Goal: Complete application form

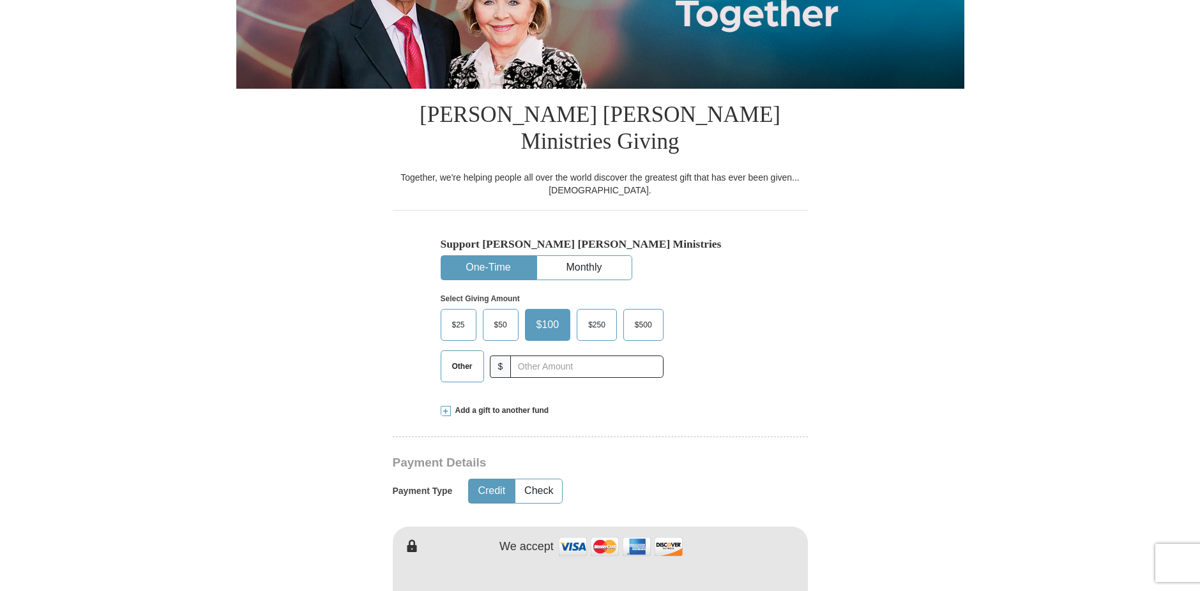
scroll to position [232, 0]
click at [552, 355] on input "text" at bounding box center [586, 366] width 142 height 22
type input "208.00"
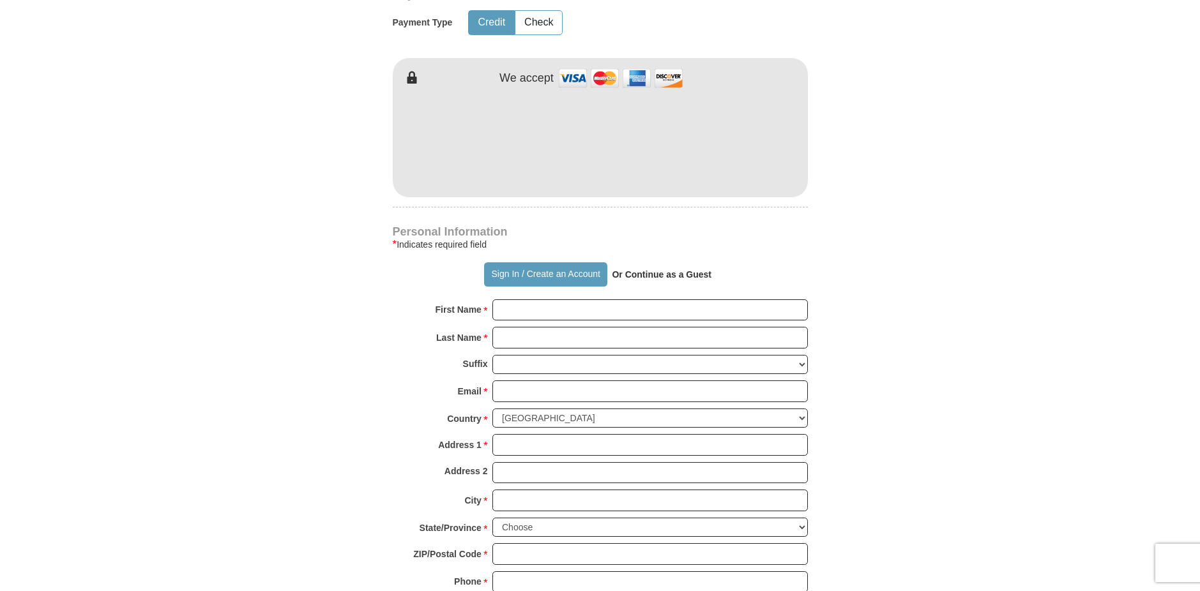
scroll to position [700, 0]
click at [519, 299] on input "First Name *" at bounding box center [649, 310] width 315 height 22
type input "[PERSON_NAME]"
type input "Rice"
type input "[EMAIL_ADDRESS][PERSON_NAME][DOMAIN_NAME]"
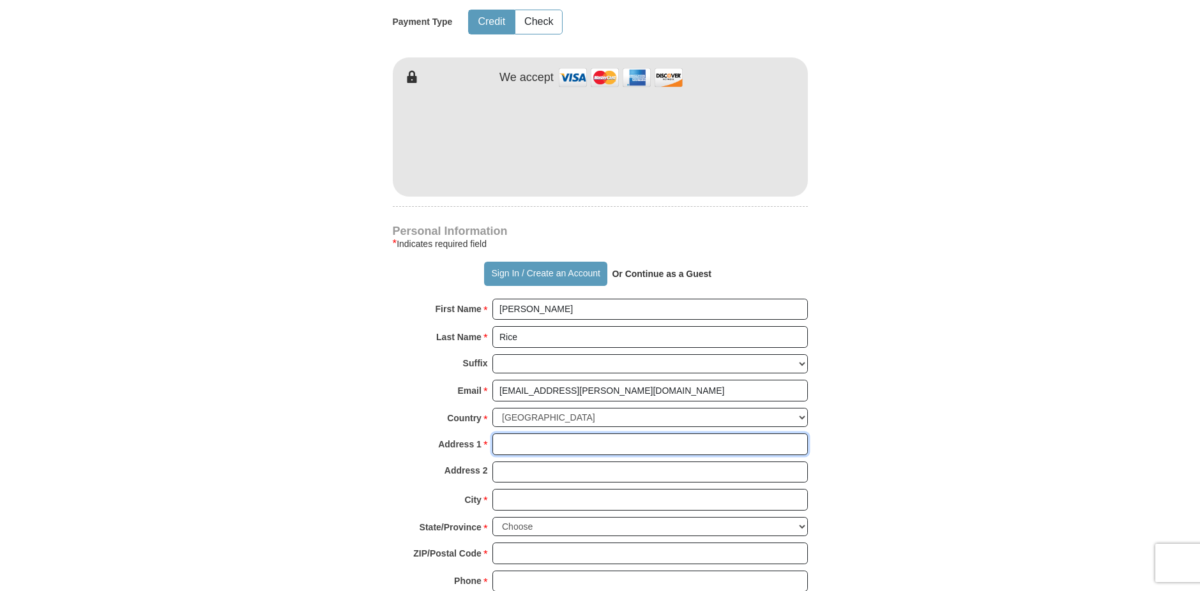
type input "Unit 49"
type input "[GEOGRAPHIC_DATA]"
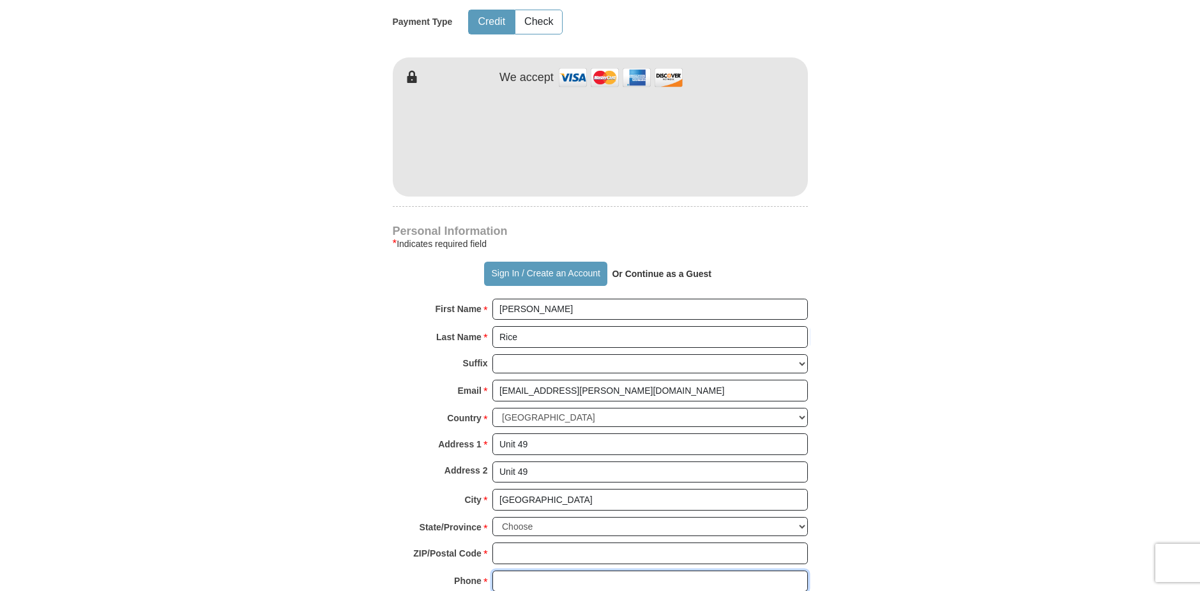
type input "[PHONE_NUMBER]"
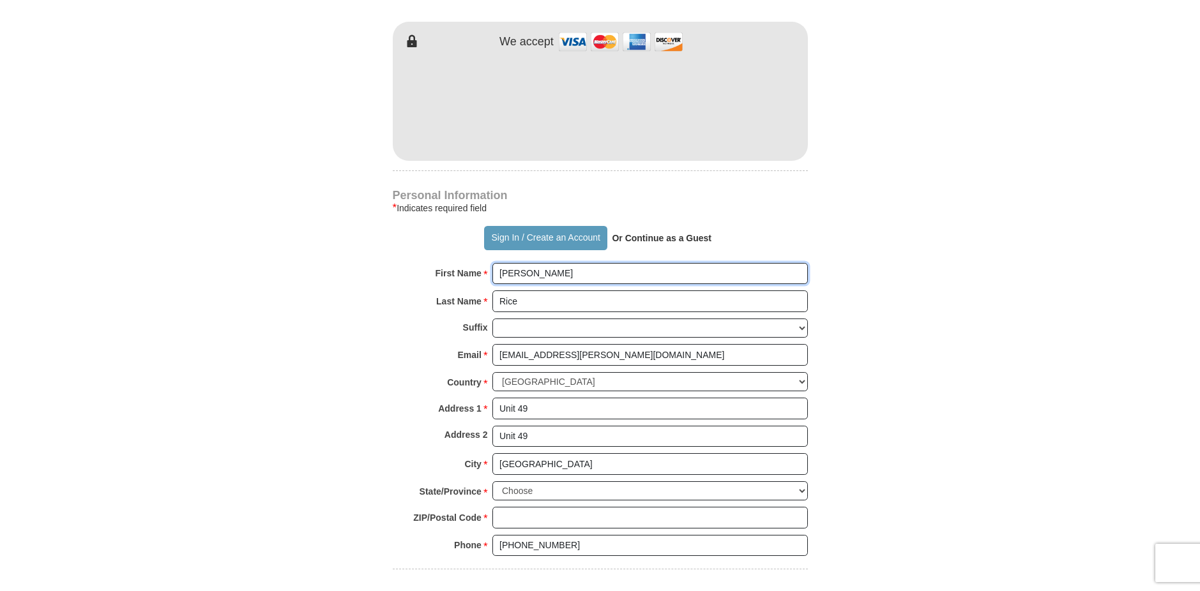
scroll to position [741, 0]
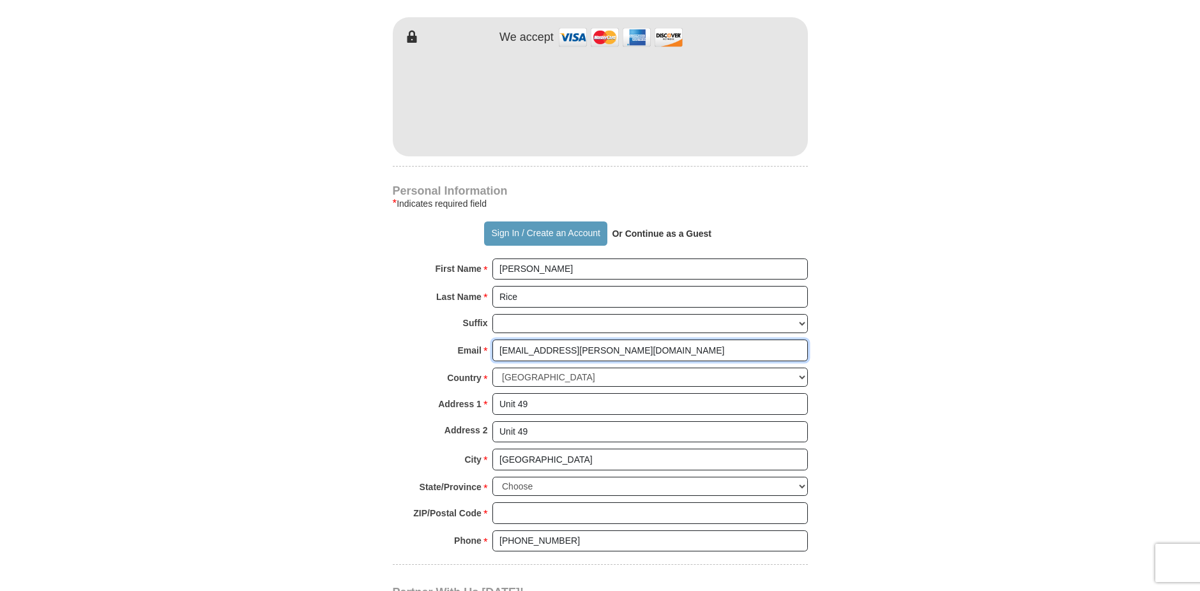
click at [598, 340] on input "[EMAIL_ADDRESS][PERSON_NAME][DOMAIN_NAME]" at bounding box center [649, 351] width 315 height 22
type input "[EMAIL_ADDRESS][DOMAIN_NAME]"
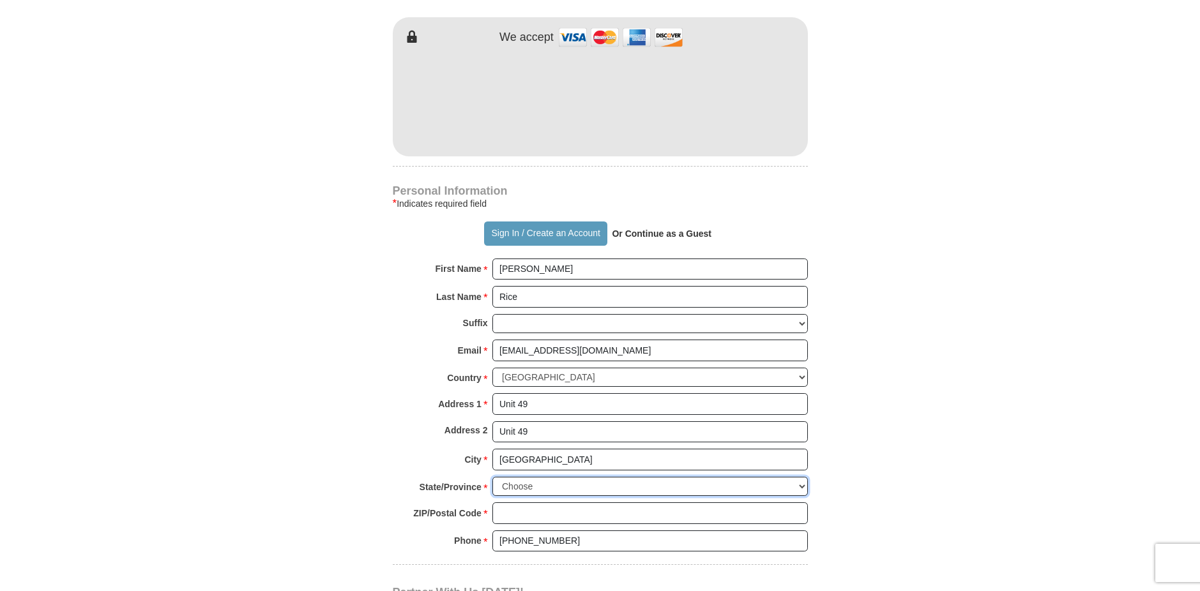
select select "CA"
type input "91950-6070"
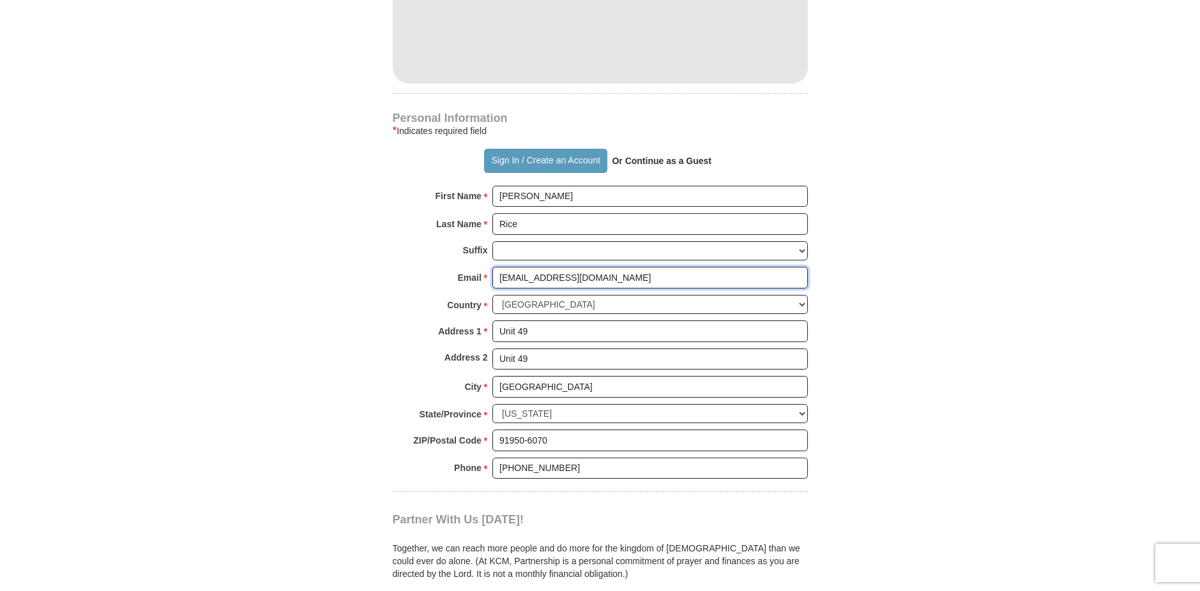
scroll to position [818, 0]
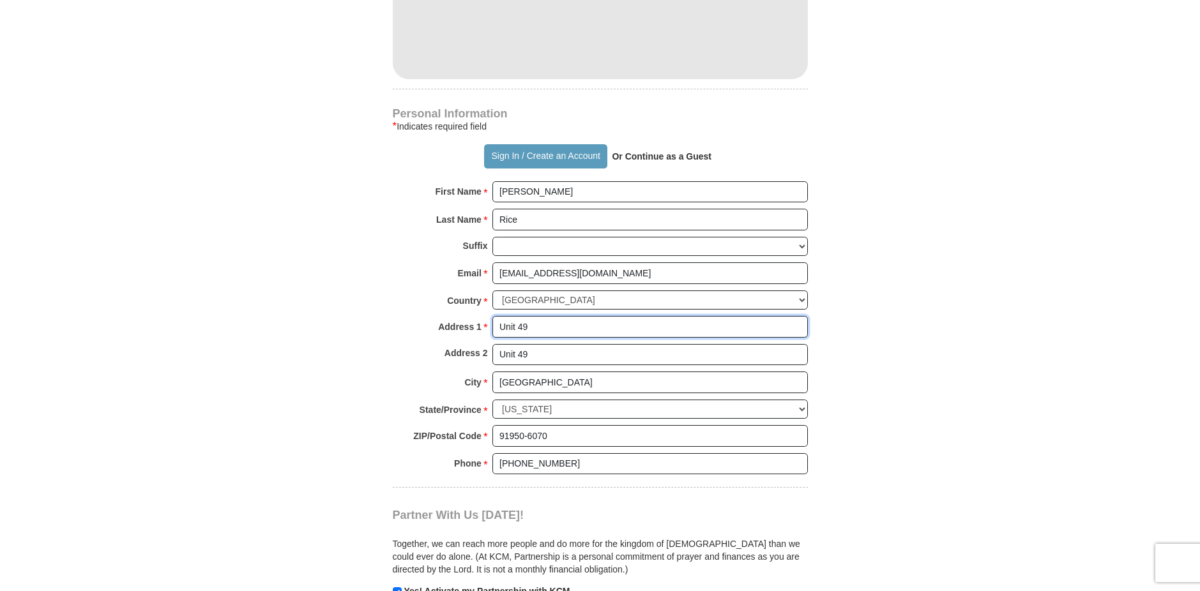
click at [537, 316] on input "Unit 49" at bounding box center [649, 327] width 315 height 22
type input "U"
type input "1809 [GEOGRAPHIC_DATA],"
click at [789, 344] on input "Unit 49" at bounding box center [649, 355] width 315 height 22
click at [768, 372] on input "[GEOGRAPHIC_DATA]" at bounding box center [649, 383] width 315 height 22
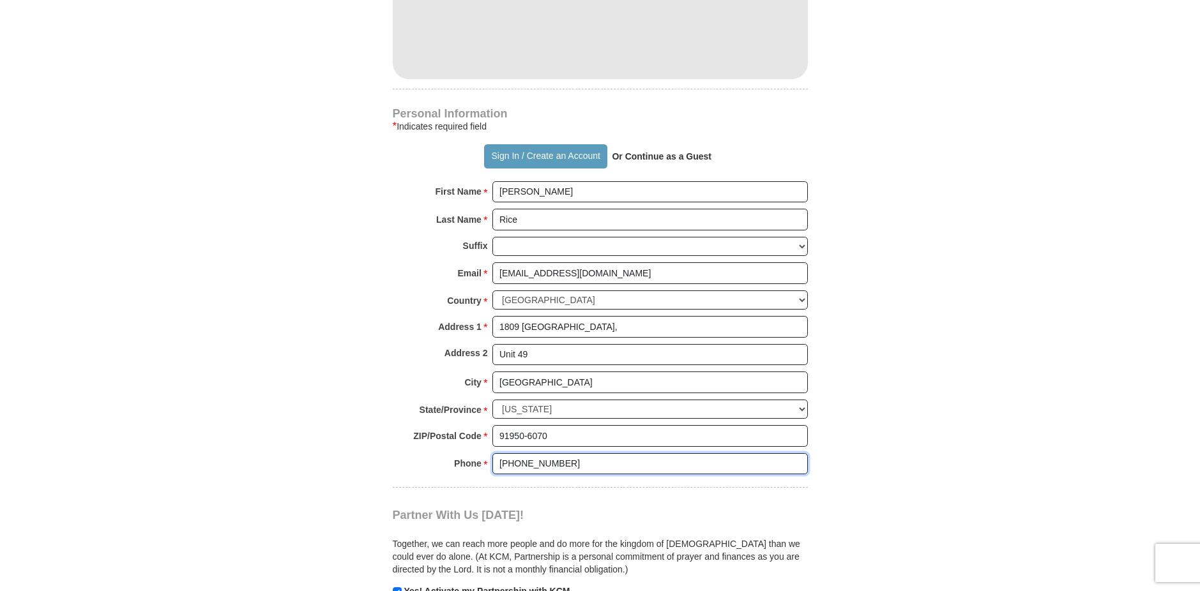
click at [757, 453] on input "[PHONE_NUMBER]" at bounding box center [649, 464] width 315 height 22
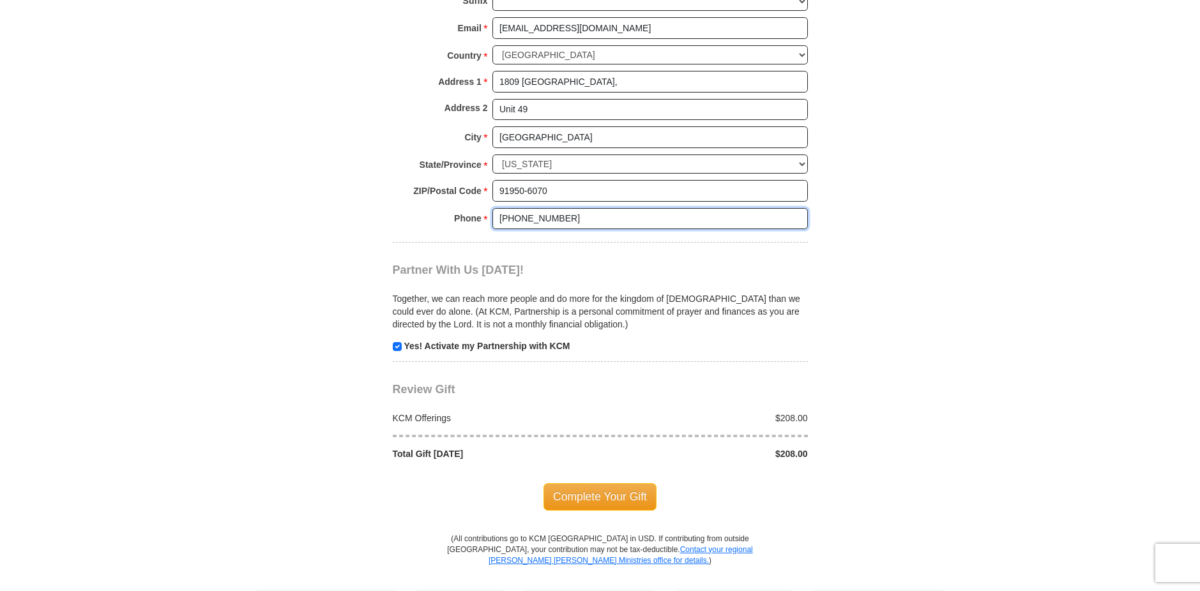
scroll to position [1064, 0]
click at [400, 342] on input "checkbox" at bounding box center [397, 346] width 9 height 9
checkbox input "false"
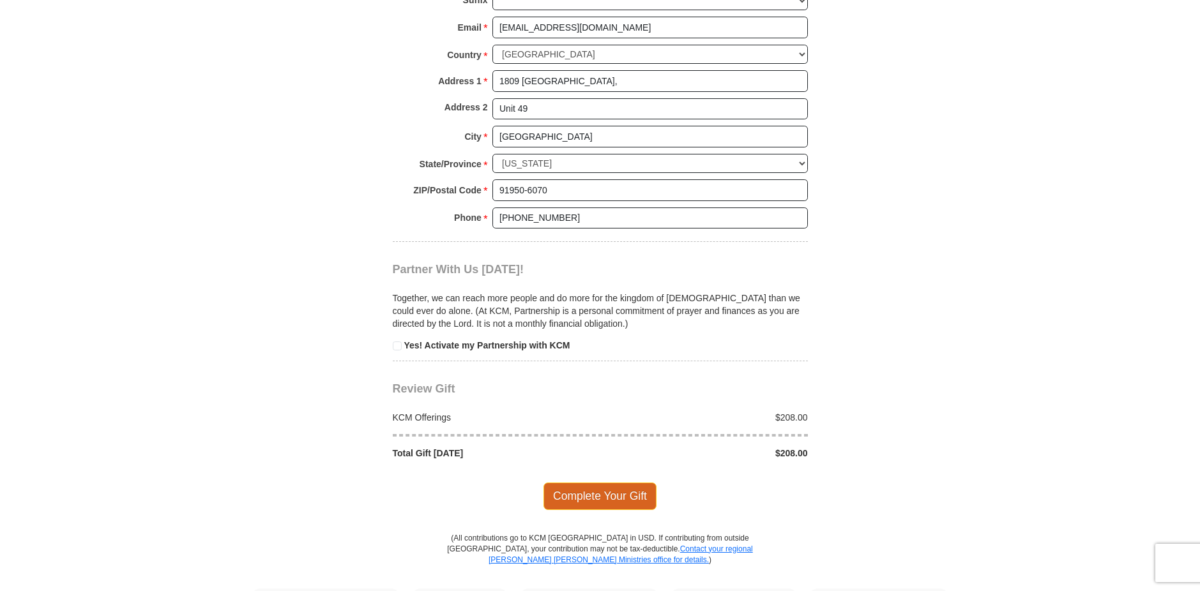
click at [581, 483] on span "Complete Your Gift" at bounding box center [599, 496] width 113 height 27
